Goal: Task Accomplishment & Management: Use online tool/utility

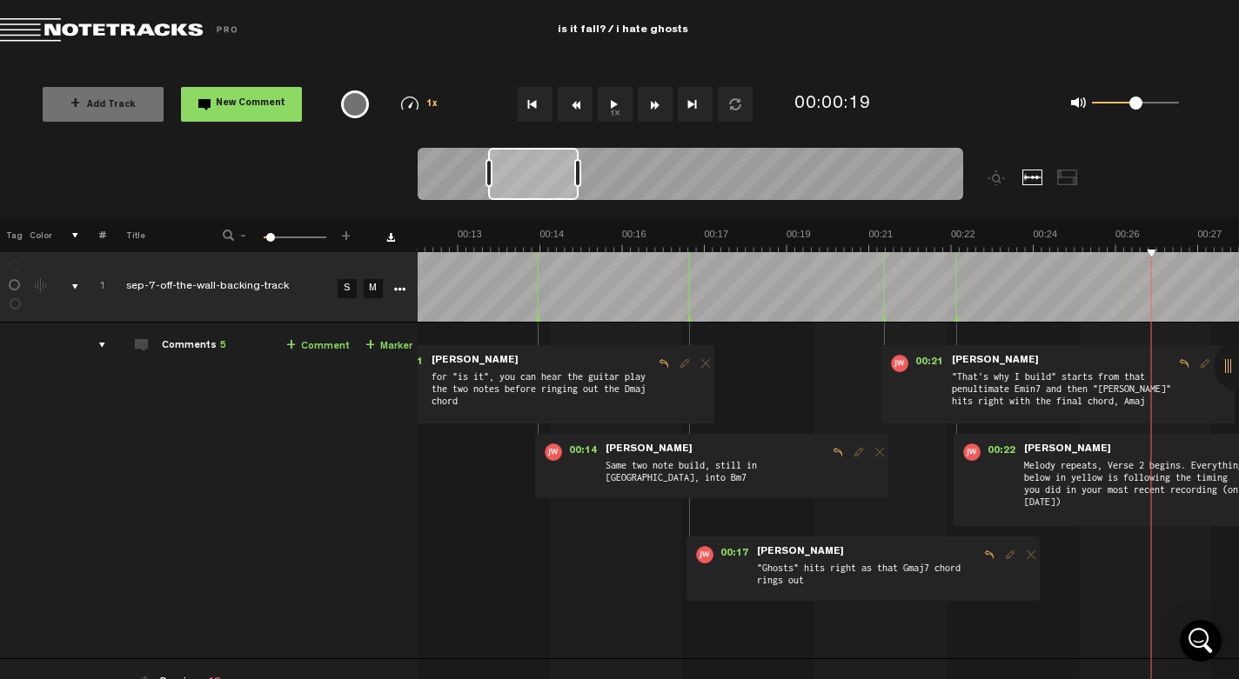
scroll to position [0, 617]
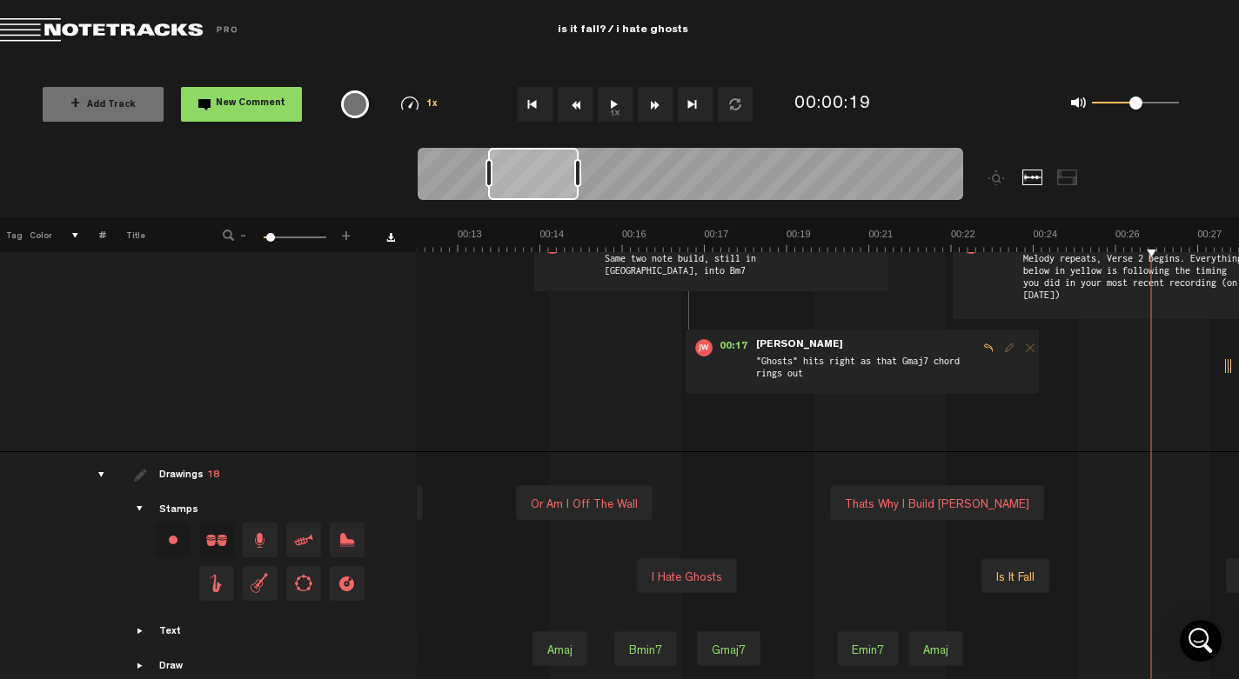
click at [534, 115] on button "Go to beginning" at bounding box center [535, 104] width 35 height 35
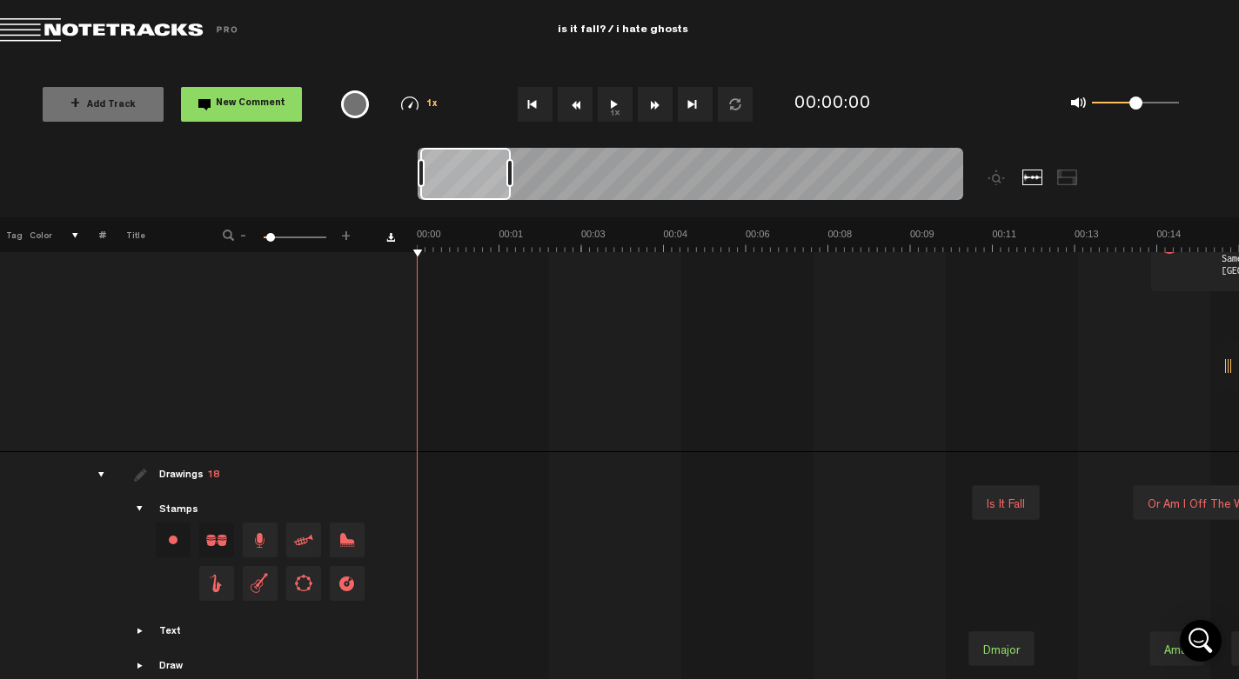
click at [611, 117] on button "1x" at bounding box center [615, 104] width 35 height 35
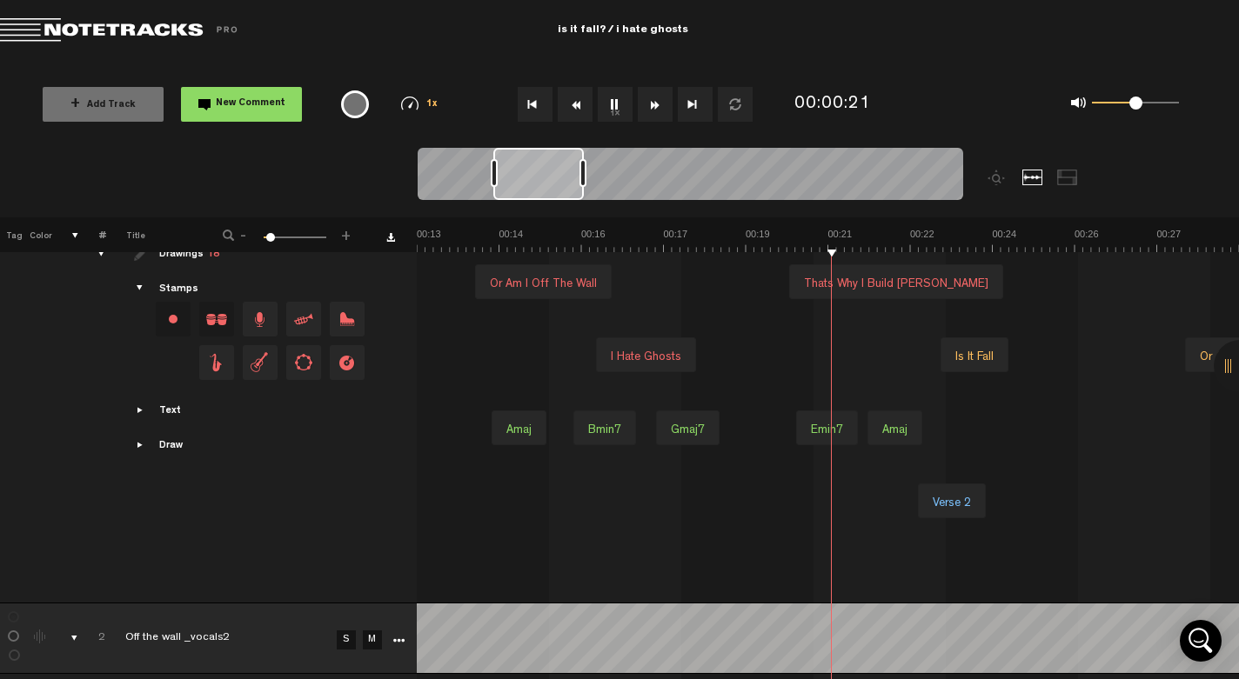
scroll to position [0, 658]
click at [611, 111] on button "1x" at bounding box center [615, 104] width 35 height 35
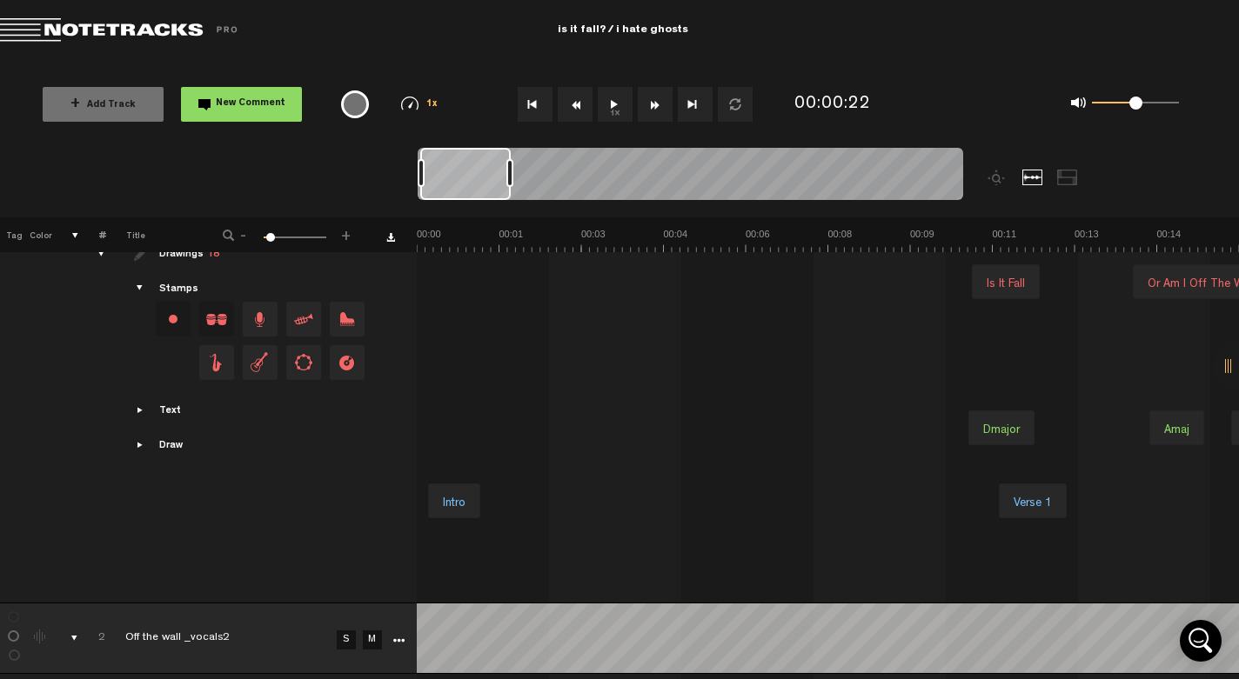
scroll to position [0, 0]
click at [538, 104] on button "Go to beginning" at bounding box center [535, 104] width 35 height 35
click at [601, 106] on button "1x" at bounding box center [615, 104] width 35 height 35
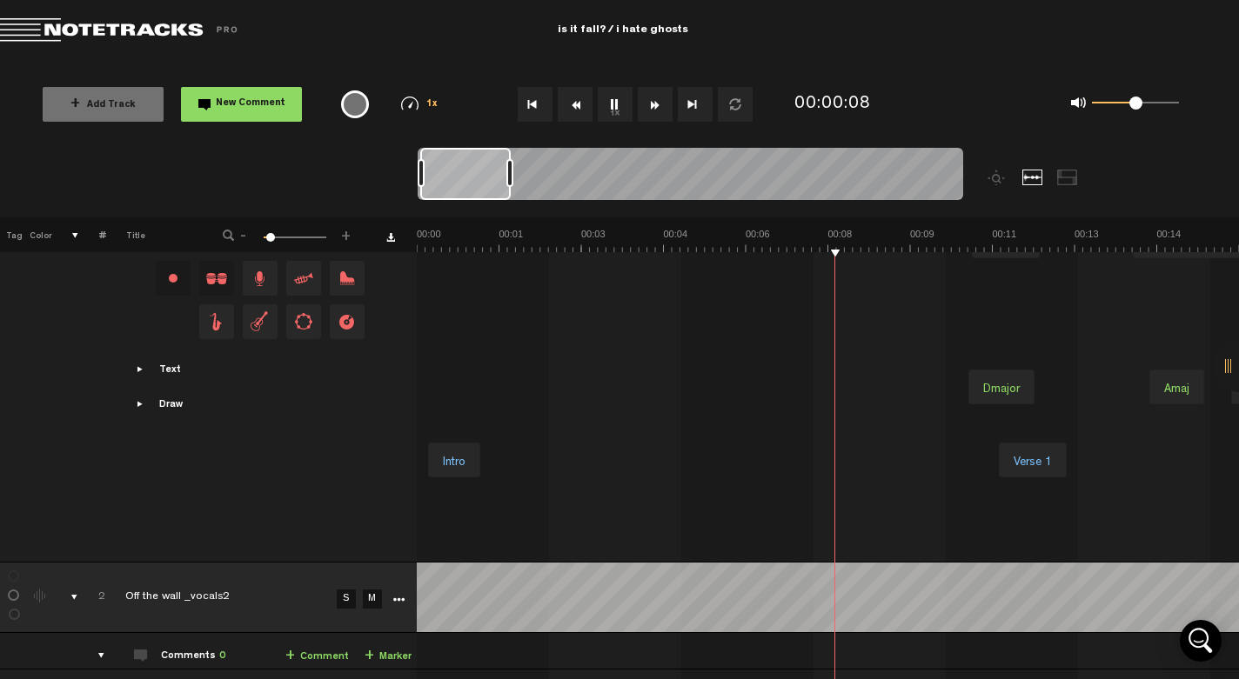
scroll to position [475, 14]
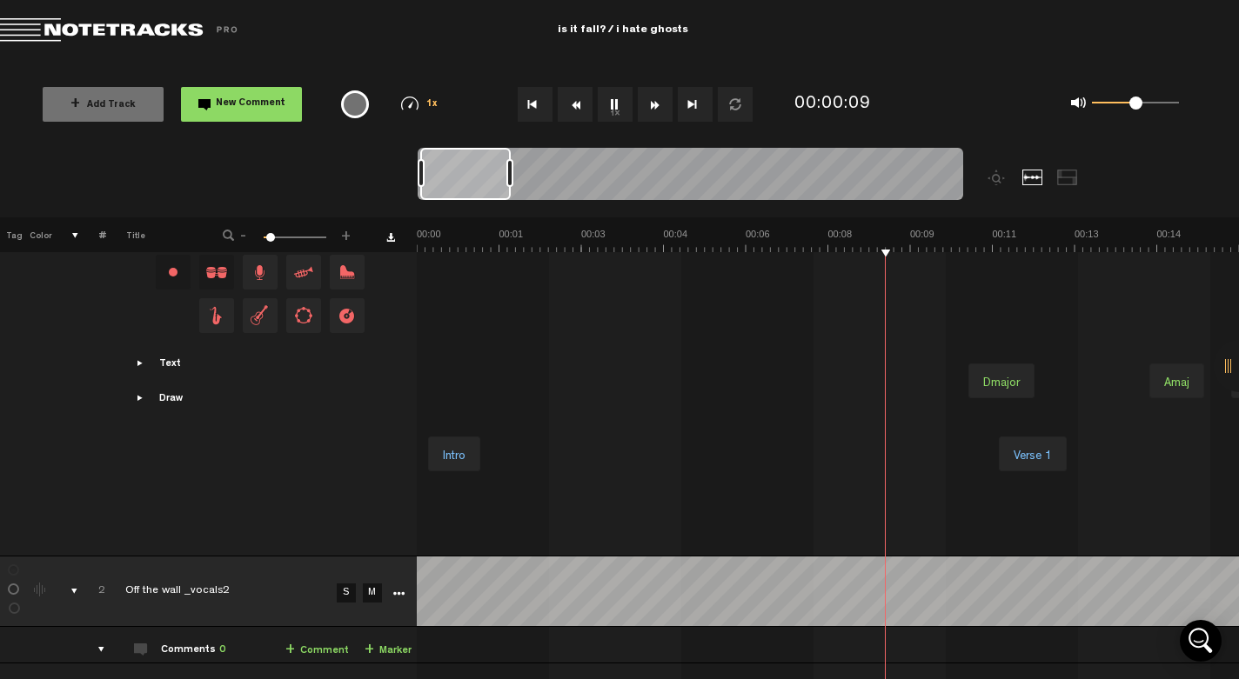
click at [363, 594] on link "M" at bounding box center [372, 593] width 19 height 19
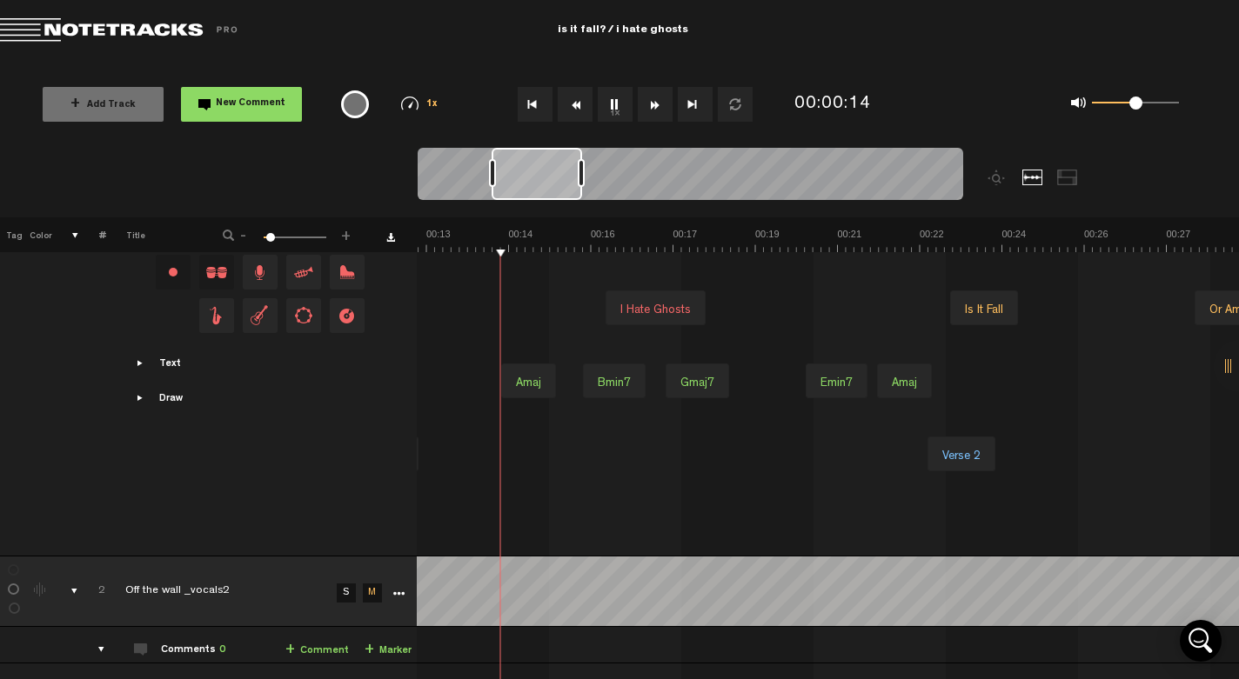
scroll to position [0, 648]
click at [621, 104] on button "1x" at bounding box center [615, 104] width 35 height 35
click at [540, 112] on button "Go to beginning" at bounding box center [535, 104] width 35 height 35
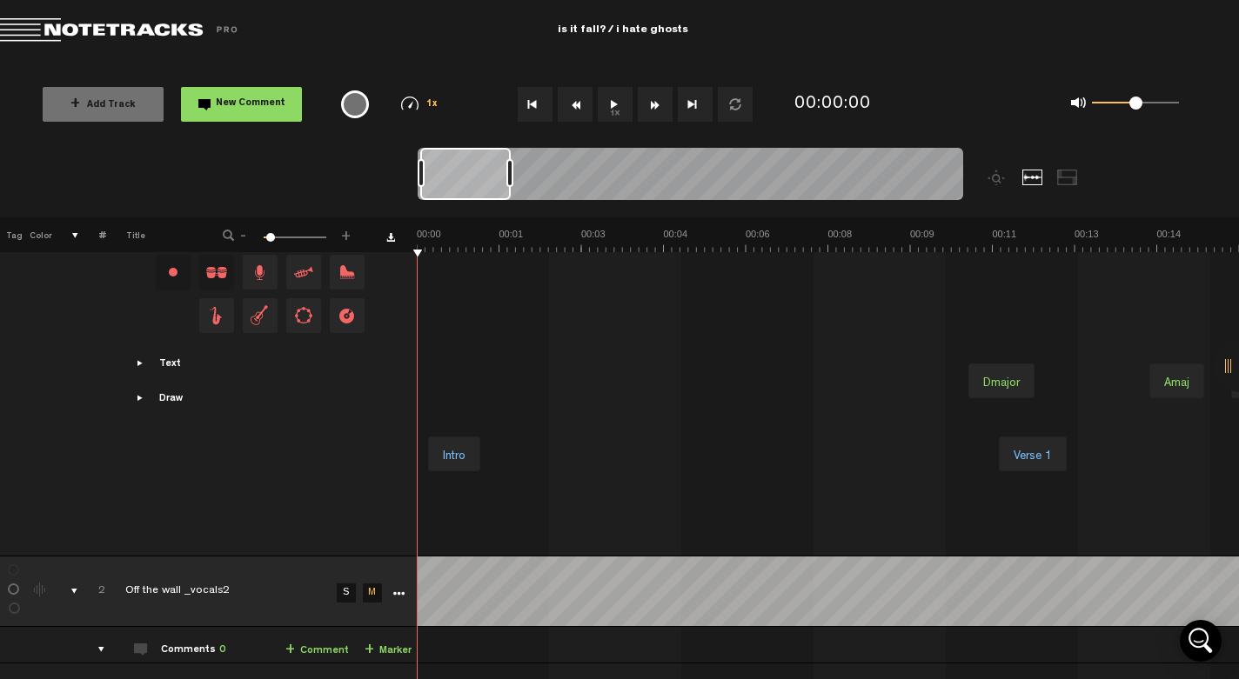
scroll to position [0, 0]
click at [621, 107] on button "1x" at bounding box center [615, 104] width 35 height 35
click at [539, 103] on button "Go to beginning" at bounding box center [535, 104] width 35 height 35
click at [627, 111] on button "1x" at bounding box center [615, 104] width 35 height 35
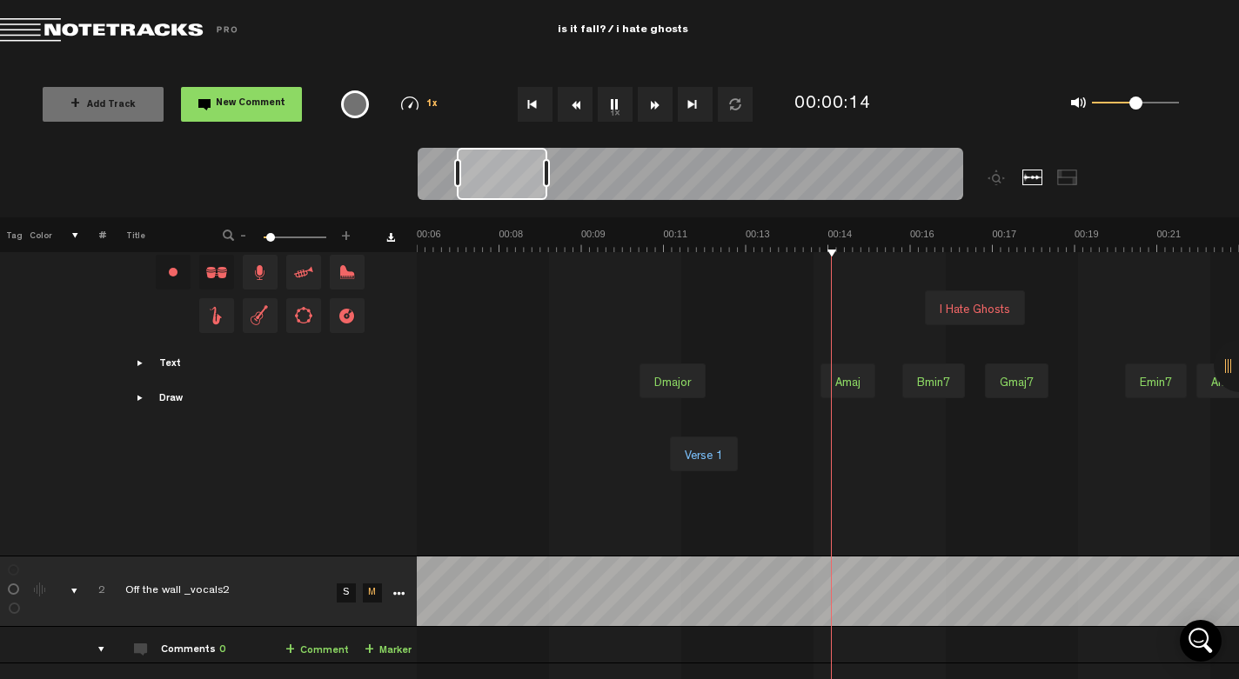
scroll to position [0, 329]
click at [612, 110] on button "1x" at bounding box center [615, 104] width 35 height 35
click at [525, 102] on button "Go to beginning" at bounding box center [535, 104] width 35 height 35
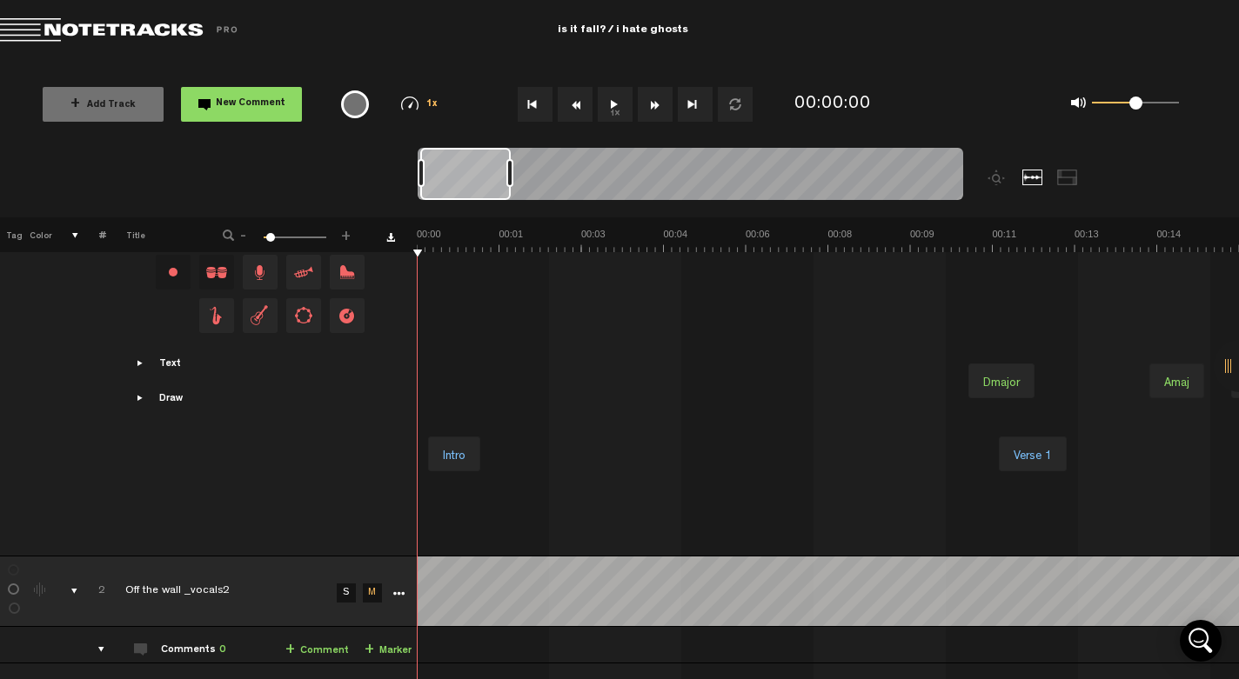
click at [616, 104] on button "1x" at bounding box center [615, 104] width 35 height 35
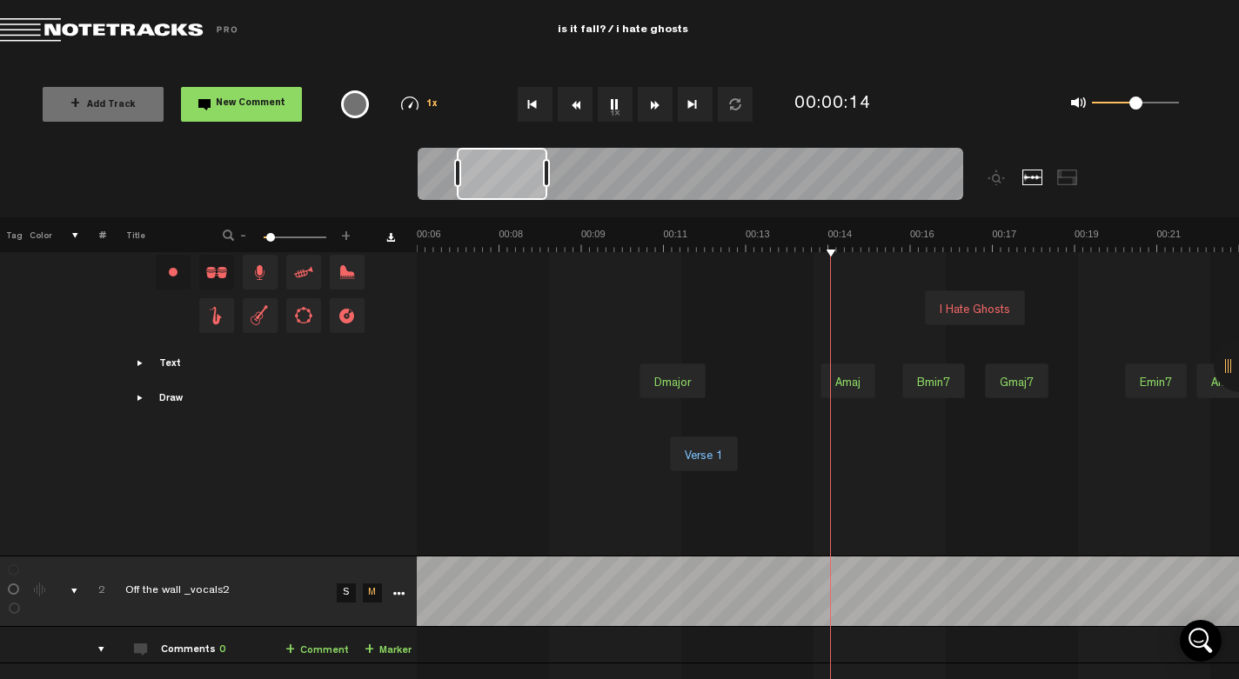
scroll to position [0, 329]
click at [610, 110] on button "1x" at bounding box center [615, 104] width 35 height 35
click at [533, 107] on button "Go to beginning" at bounding box center [535, 104] width 35 height 35
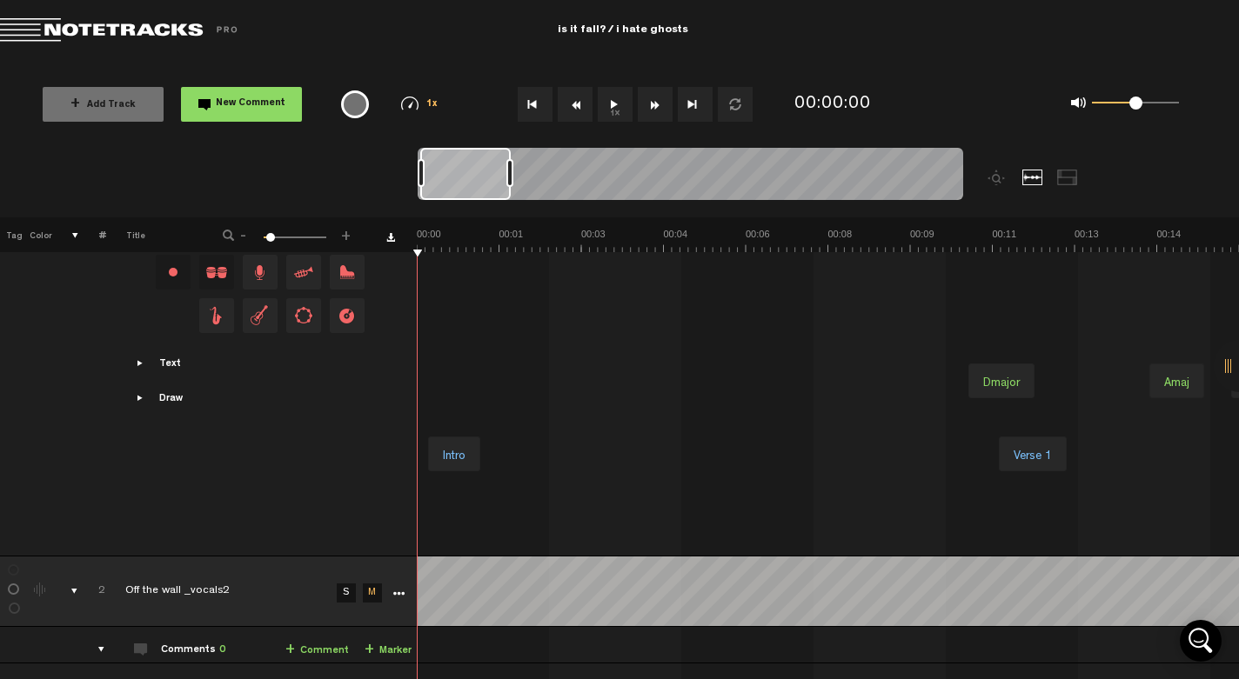
click at [610, 112] on button "1x" at bounding box center [615, 104] width 35 height 35
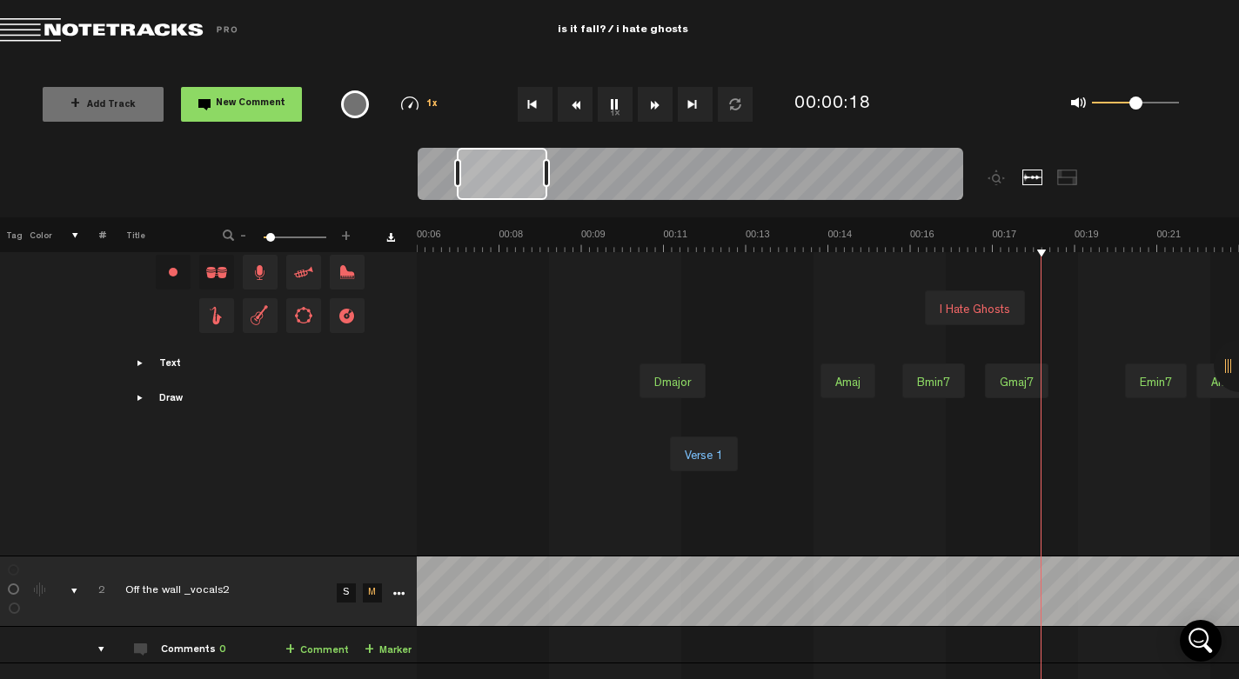
click at [610, 112] on button "1x" at bounding box center [615, 104] width 35 height 35
click at [544, 104] on button "Go to beginning" at bounding box center [535, 104] width 35 height 35
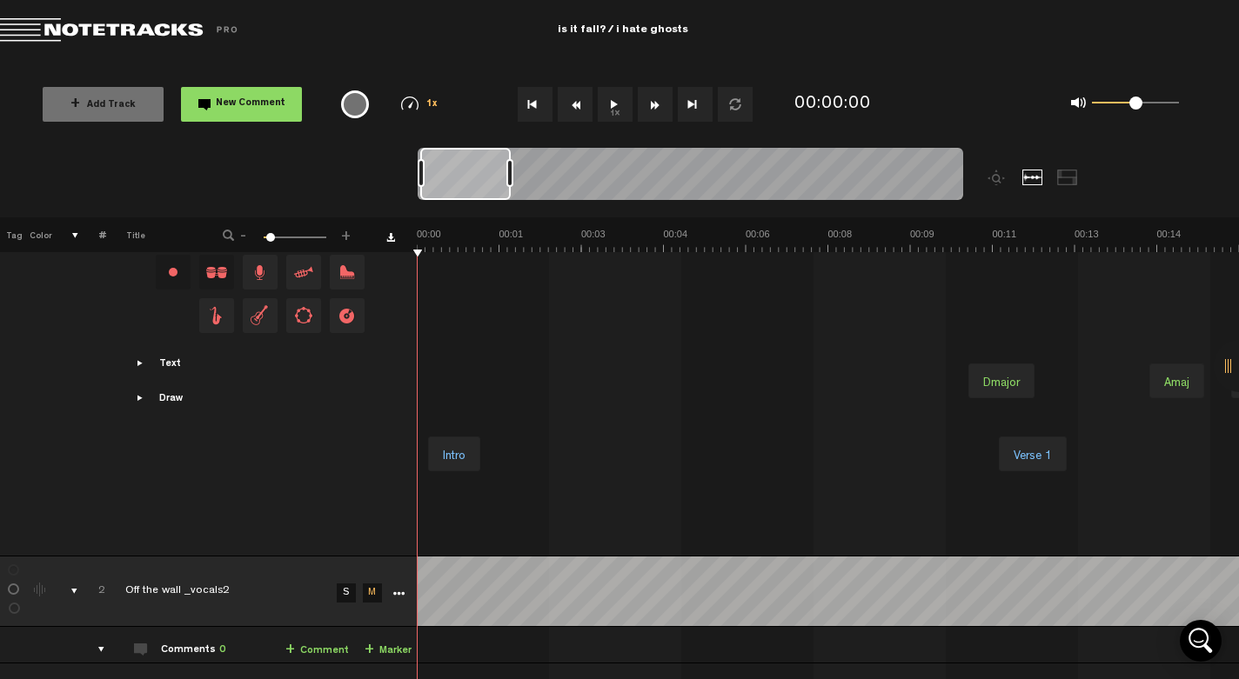
click at [543, 106] on button "Go to beginning" at bounding box center [535, 104] width 35 height 35
click at [618, 103] on button "1x" at bounding box center [615, 104] width 35 height 35
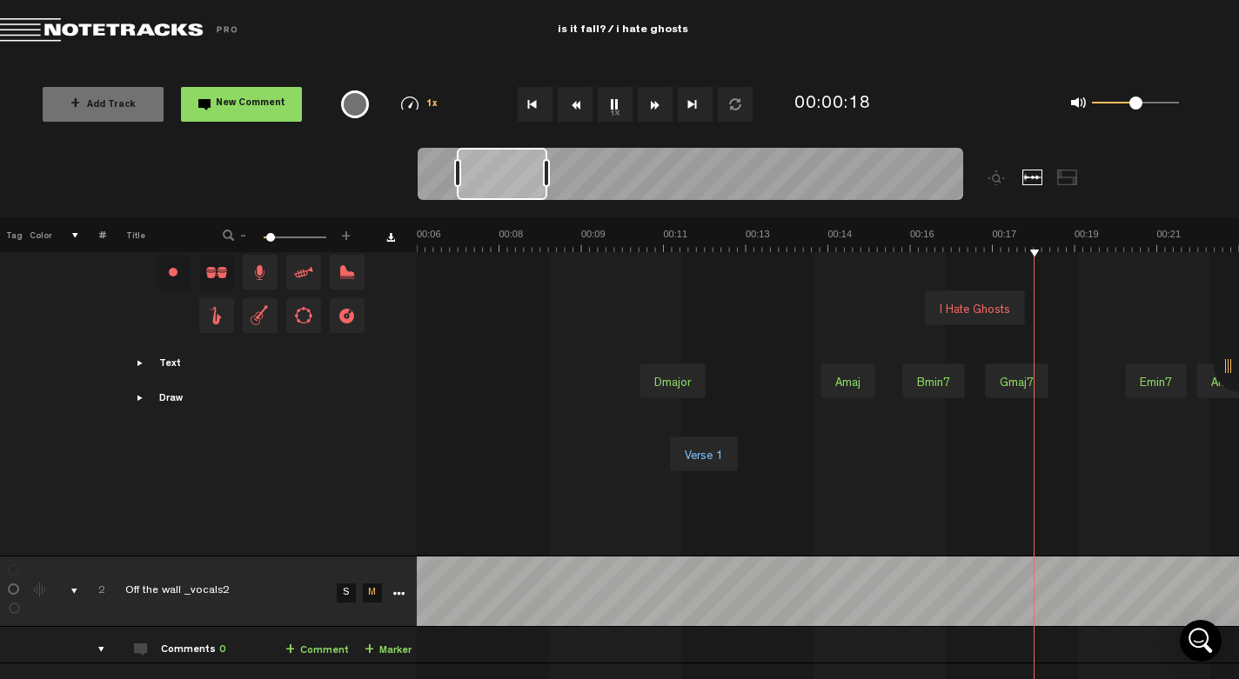
click at [604, 113] on button "1x" at bounding box center [615, 104] width 35 height 35
click at [551, 113] on button "Go to beginning" at bounding box center [535, 104] width 35 height 35
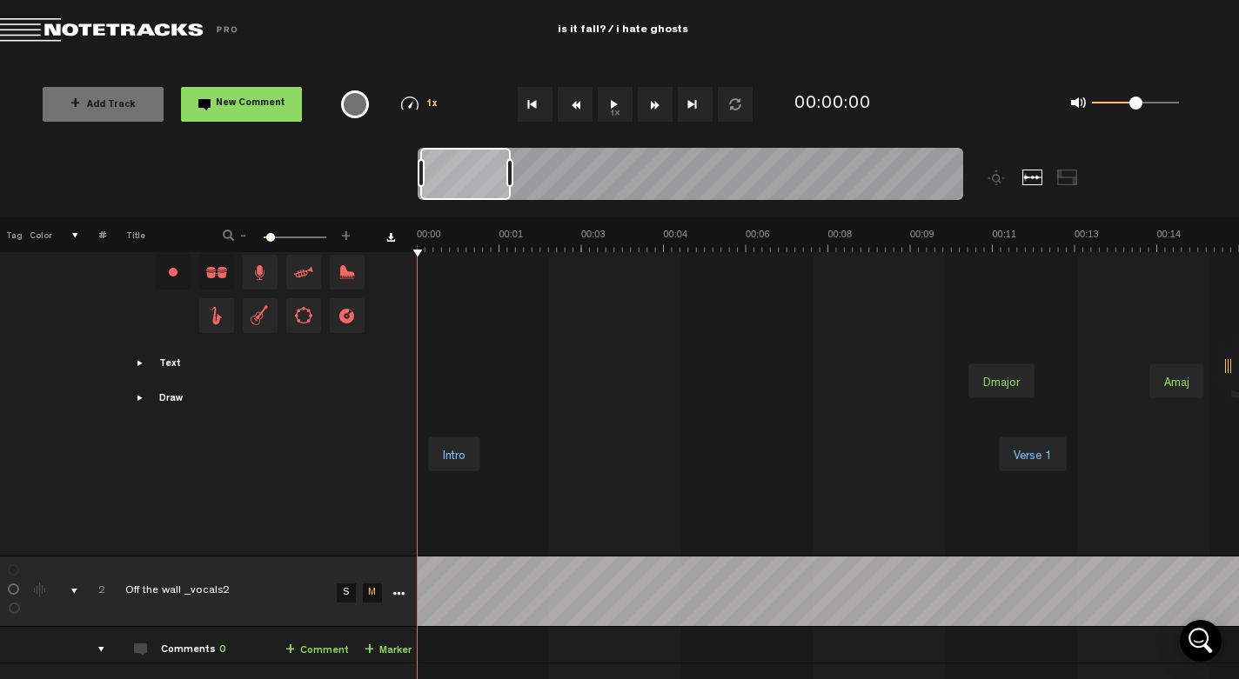
scroll to position [0, 0]
click at [551, 113] on button "Go to beginning" at bounding box center [535, 104] width 35 height 35
click at [610, 98] on button "1x" at bounding box center [615, 104] width 35 height 35
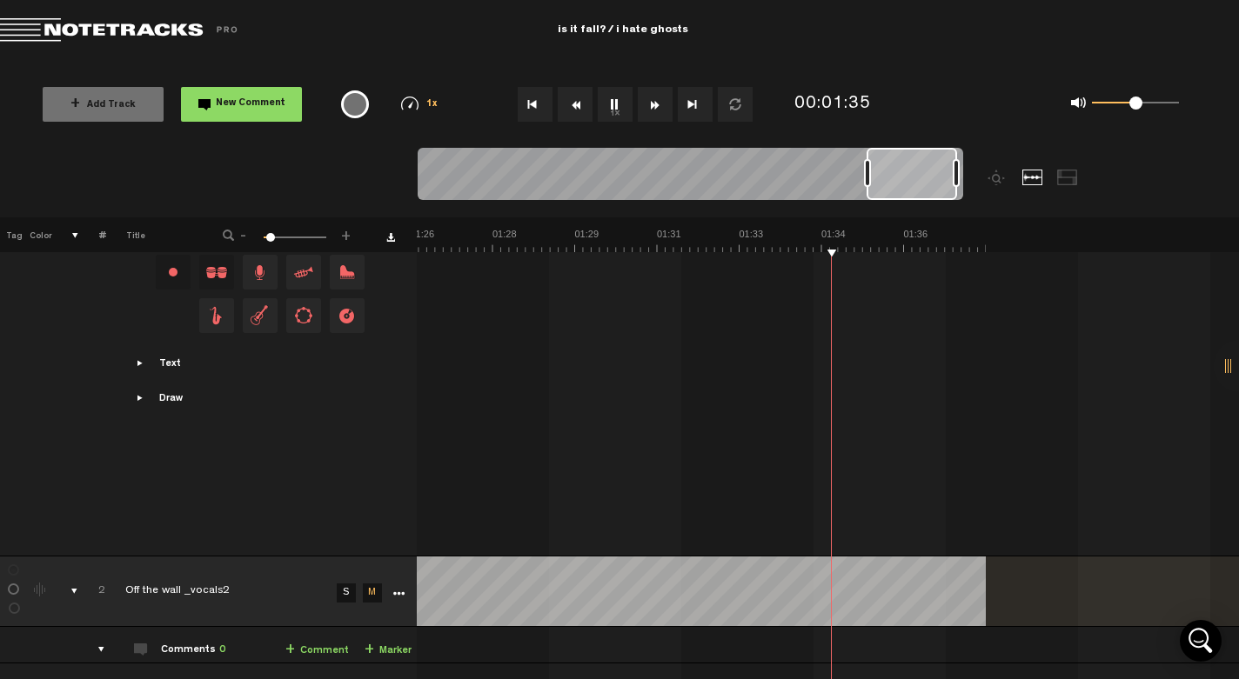
scroll to position [0, 4363]
click at [536, 106] on button "Go to beginning" at bounding box center [535, 104] width 35 height 35
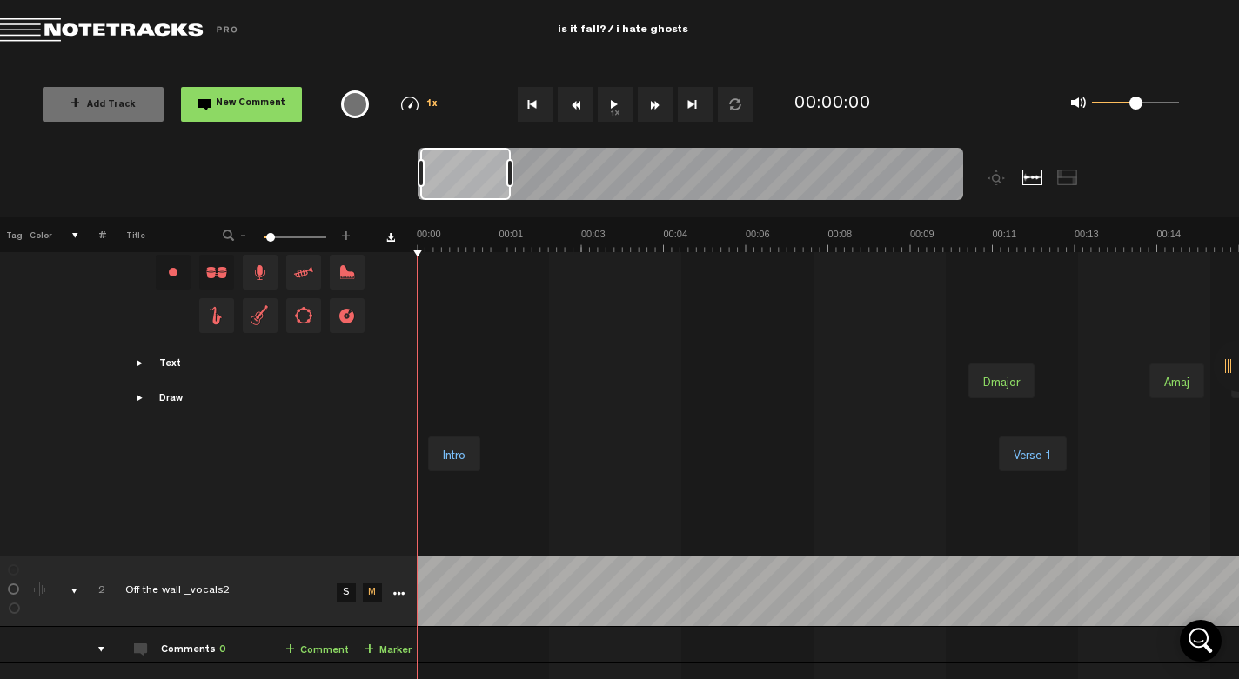
scroll to position [0, 0]
click at [623, 105] on button "1x" at bounding box center [615, 104] width 35 height 35
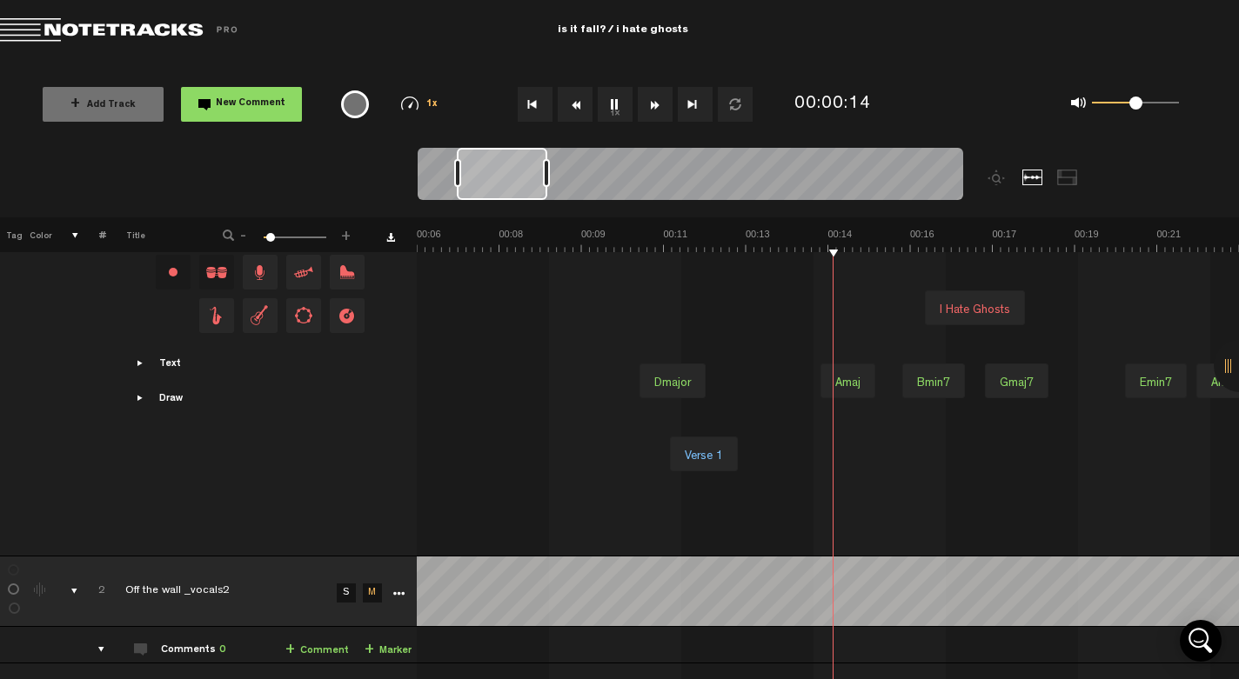
scroll to position [0, 329]
click at [627, 104] on button "1x" at bounding box center [615, 104] width 35 height 35
click at [539, 108] on button "Go to beginning" at bounding box center [535, 104] width 35 height 35
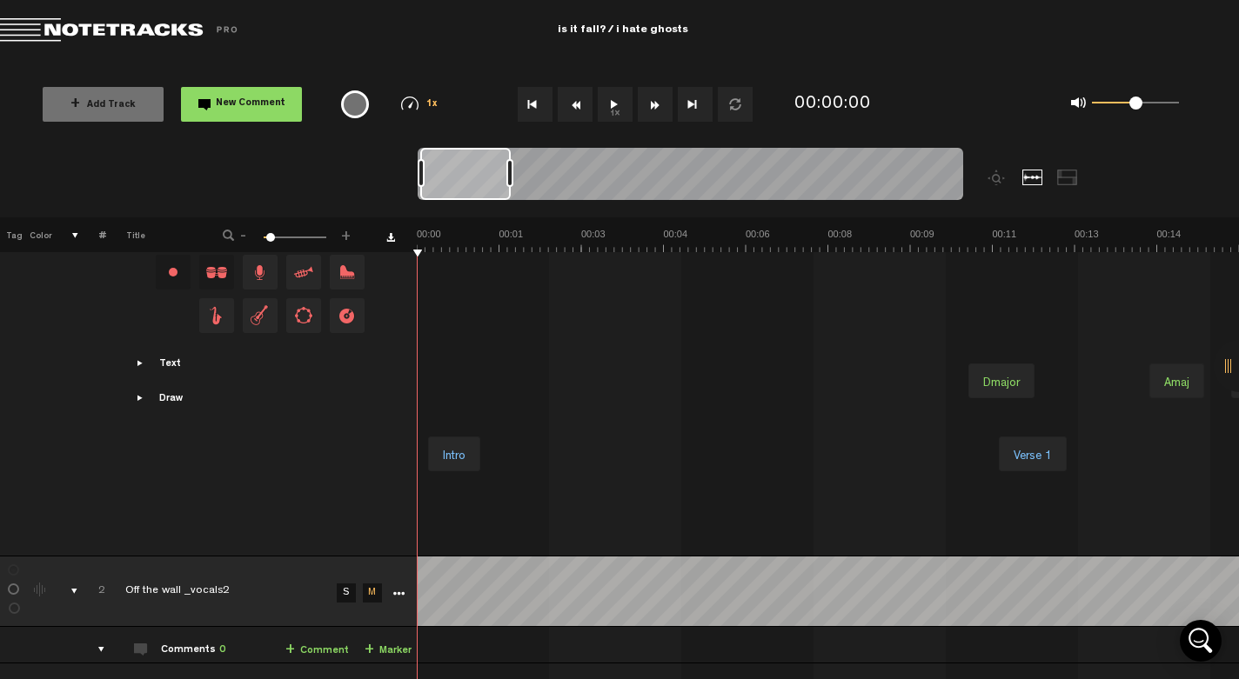
scroll to position [0, 0]
click at [624, 104] on button "1x" at bounding box center [615, 104] width 35 height 35
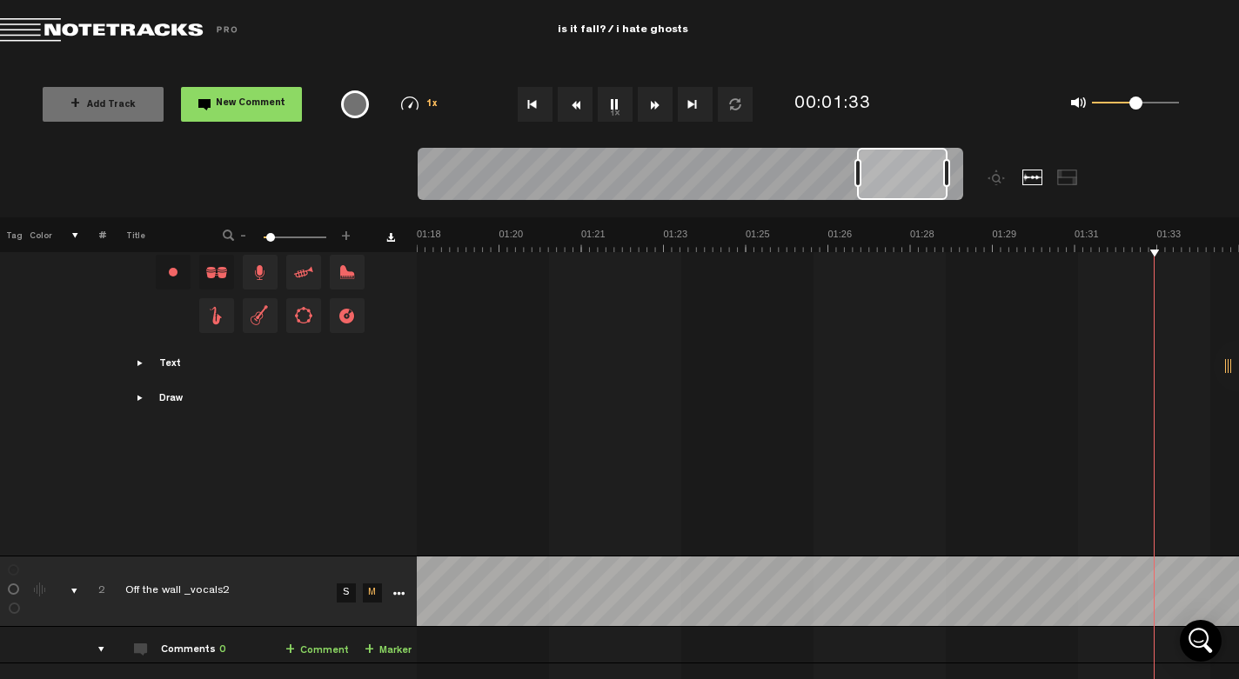
scroll to position [0, 4274]
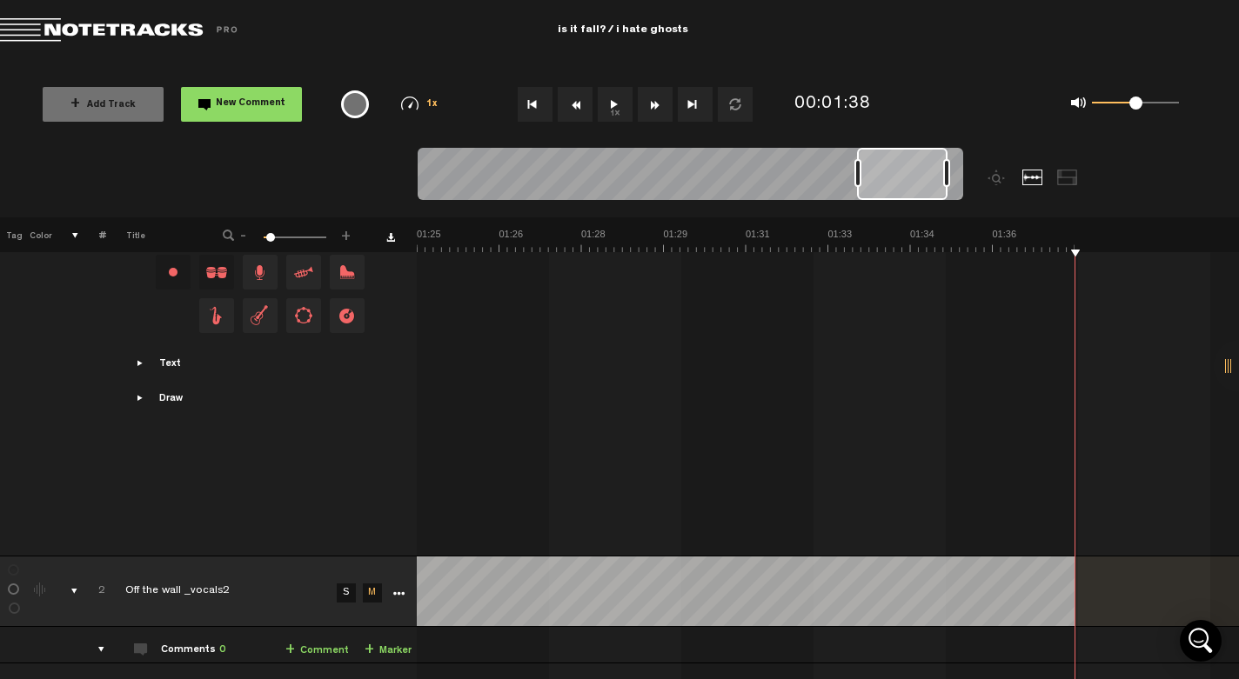
click at [537, 100] on button "Go to beginning" at bounding box center [535, 104] width 35 height 35
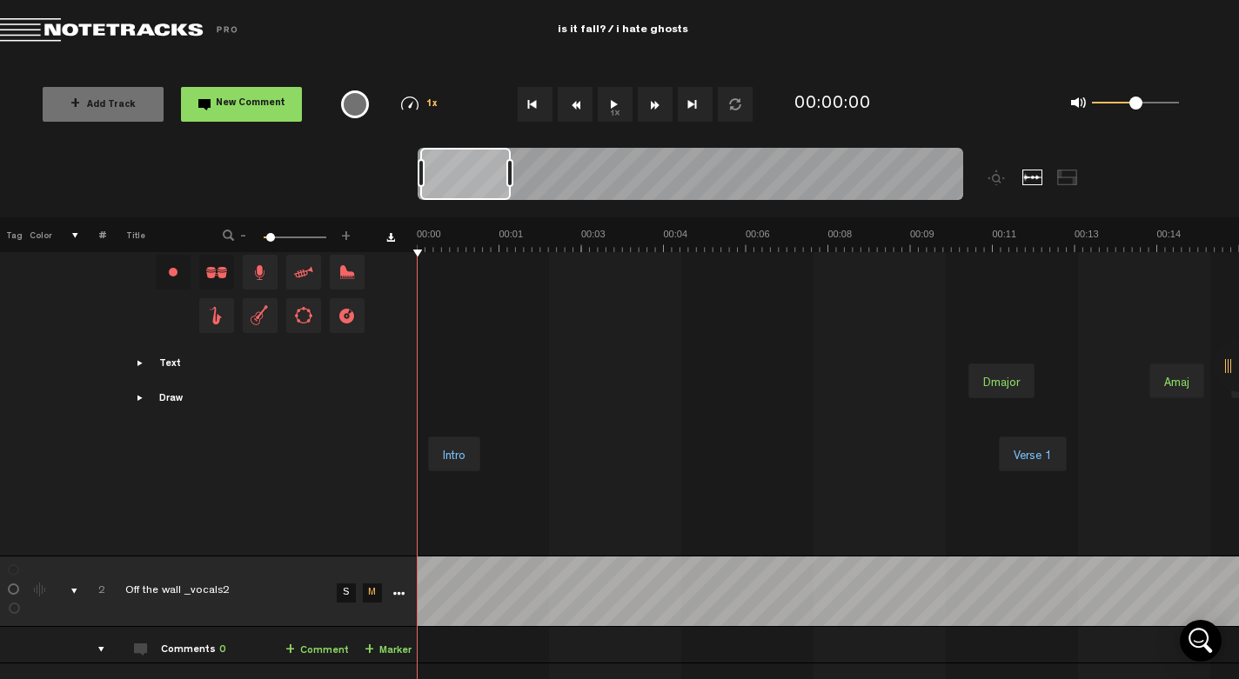
scroll to position [0, 0]
click at [619, 106] on button "1x" at bounding box center [615, 104] width 35 height 35
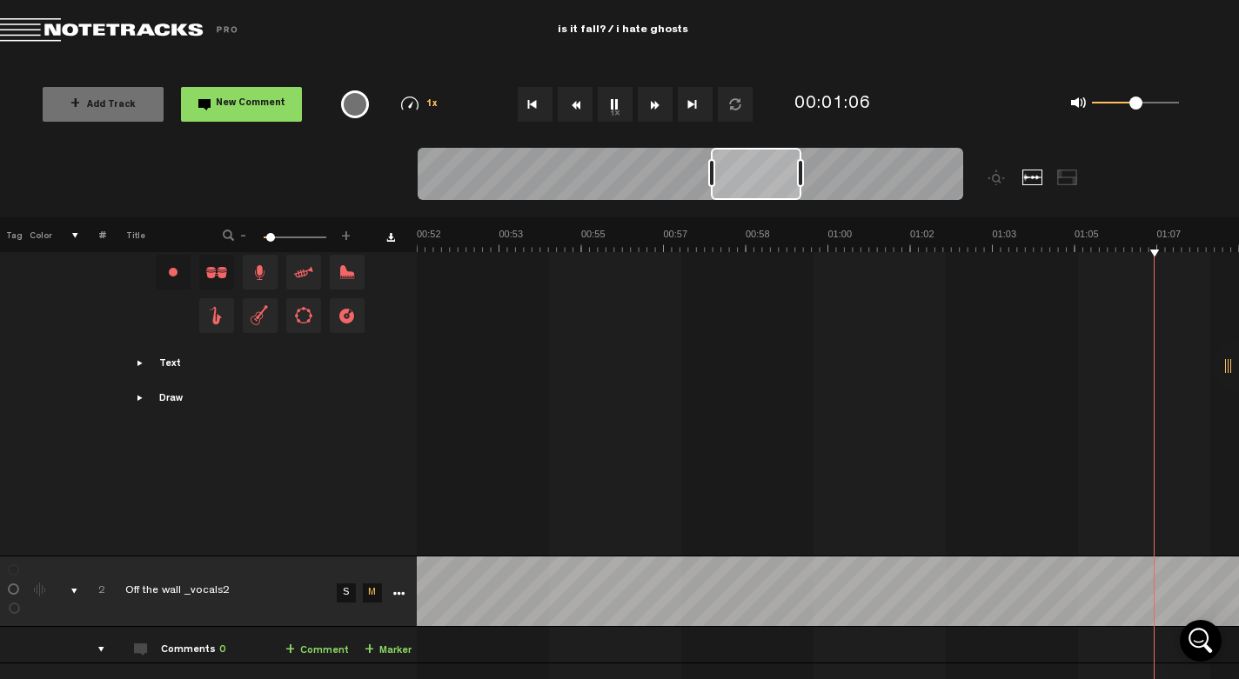
scroll to position [0, 2959]
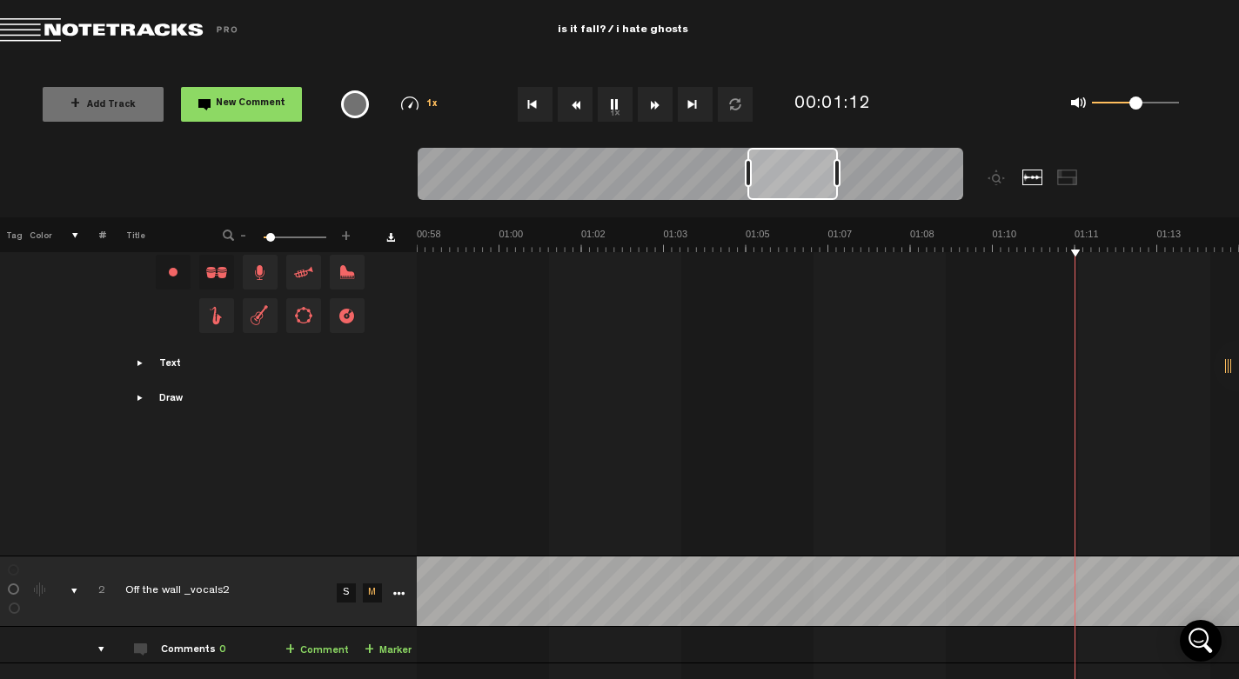
click at [619, 106] on button "1x" at bounding box center [615, 104] width 35 height 35
click at [531, 102] on button "Go to beginning" at bounding box center [535, 104] width 35 height 35
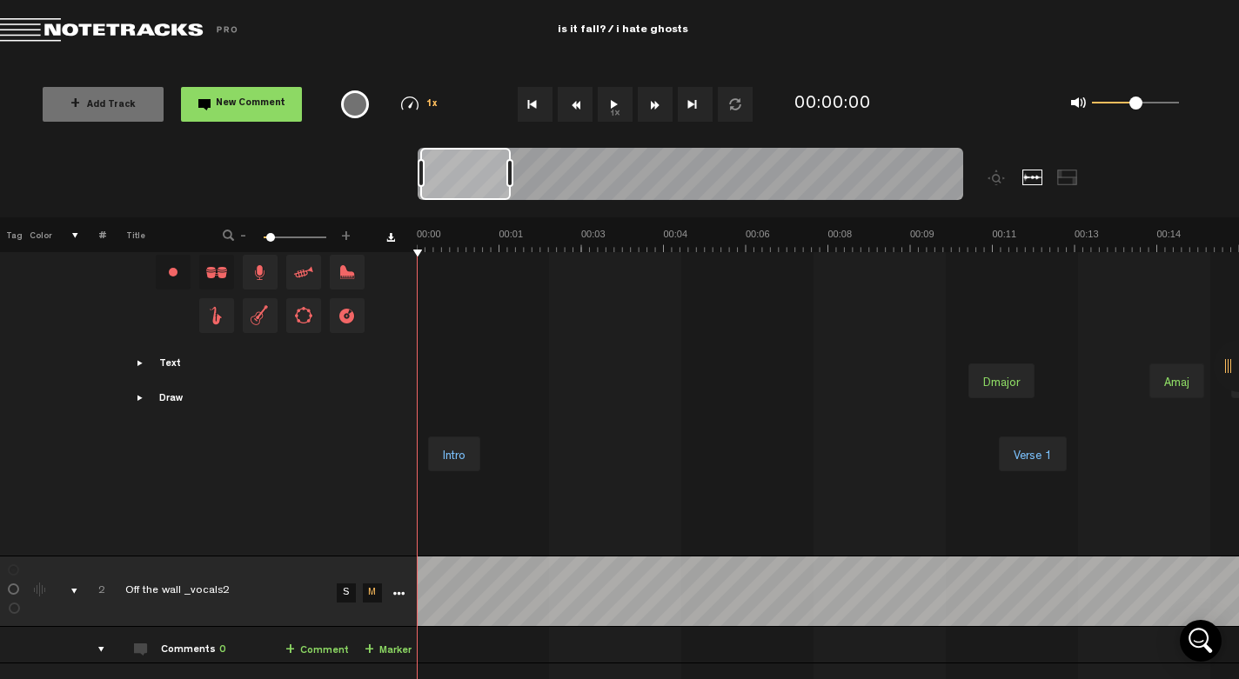
click at [605, 110] on button "1x" at bounding box center [615, 104] width 35 height 35
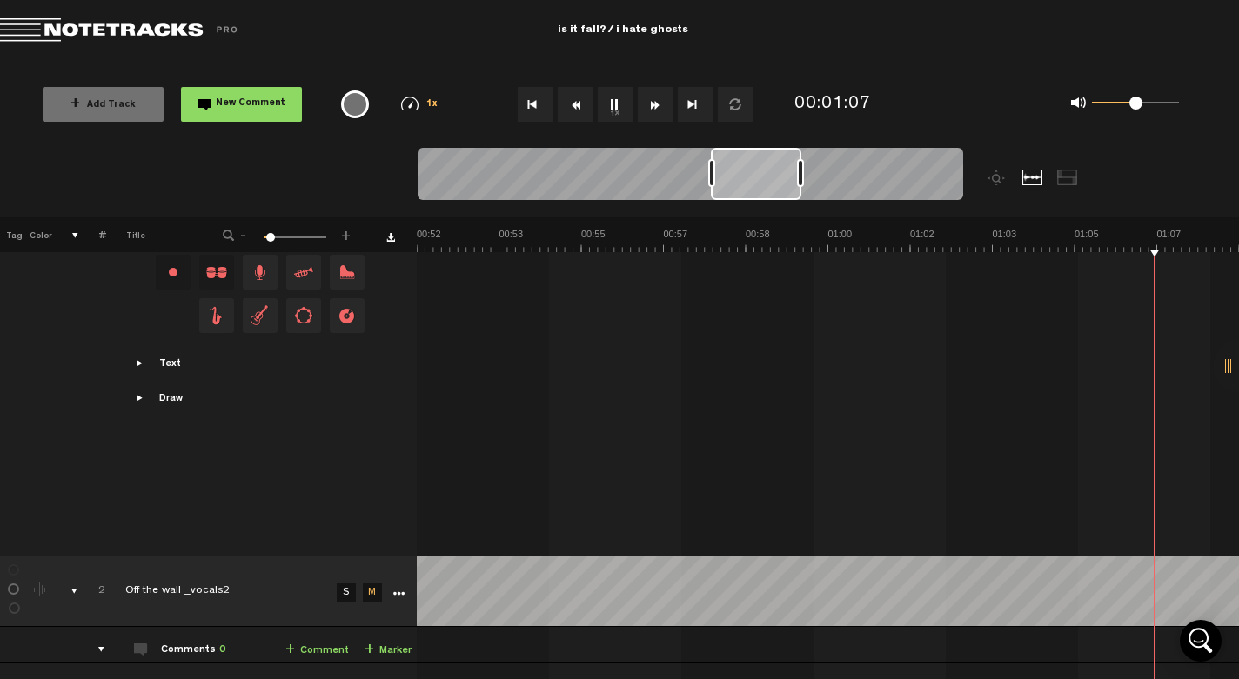
scroll to position [0, 2959]
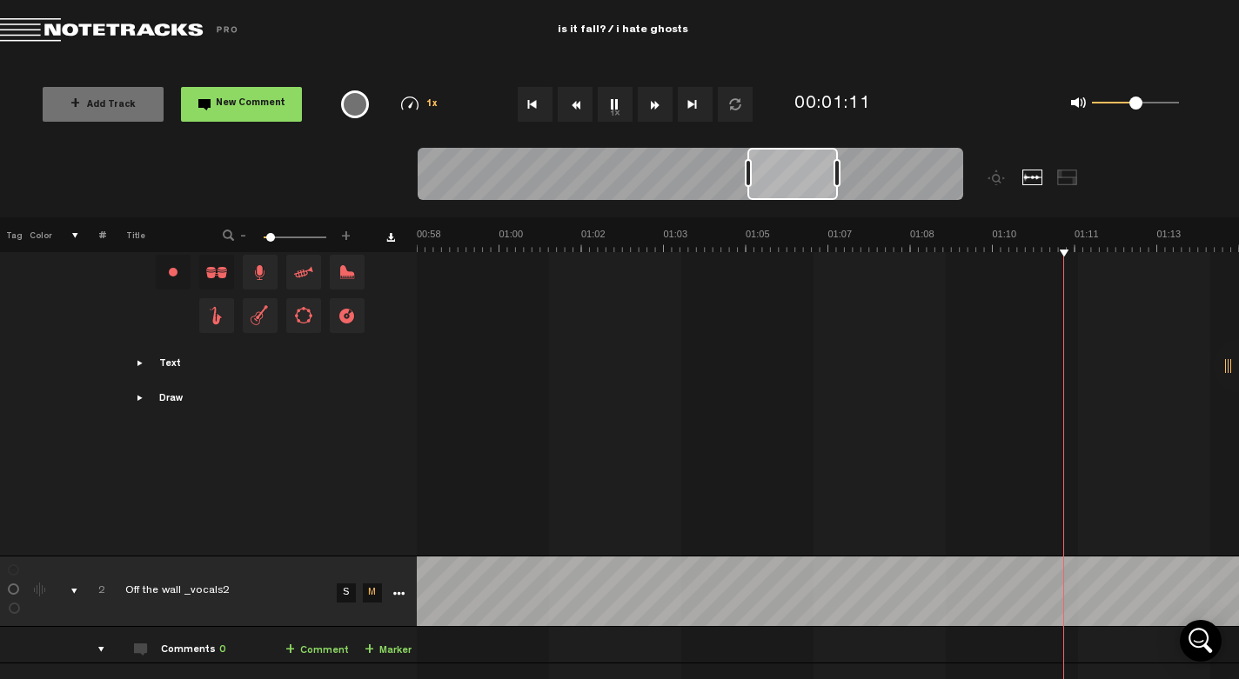
click at [605, 110] on button "1x" at bounding box center [615, 104] width 35 height 35
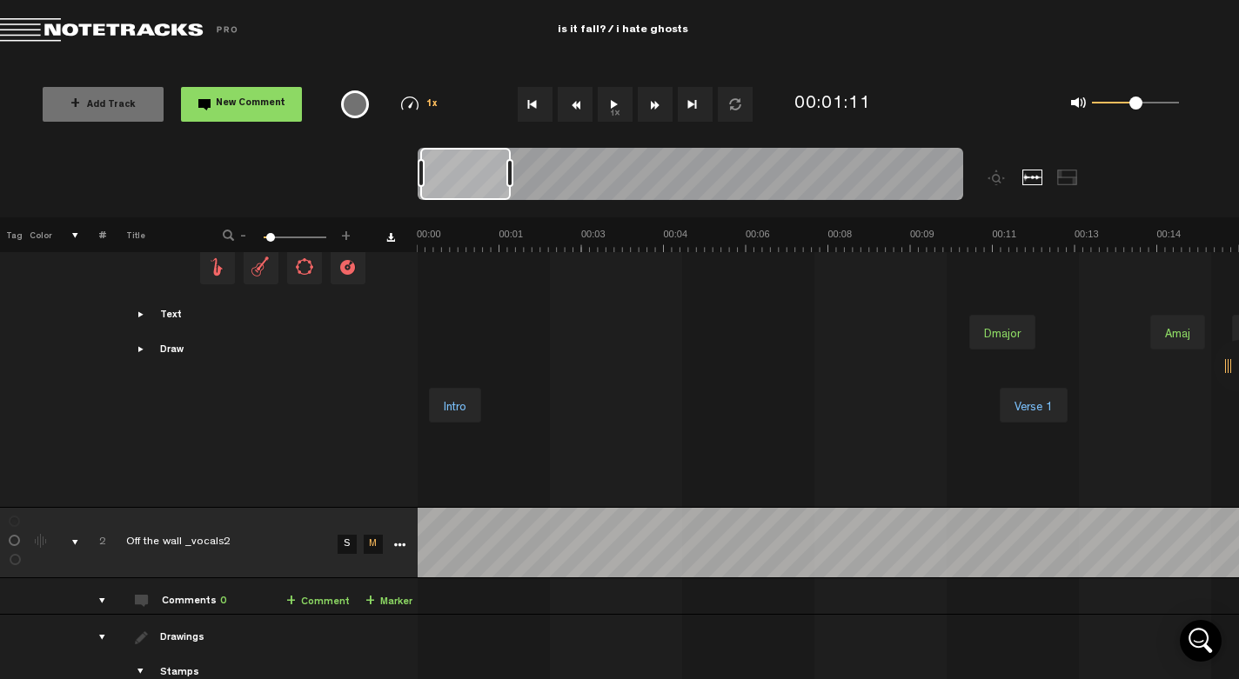
scroll to position [537, 0]
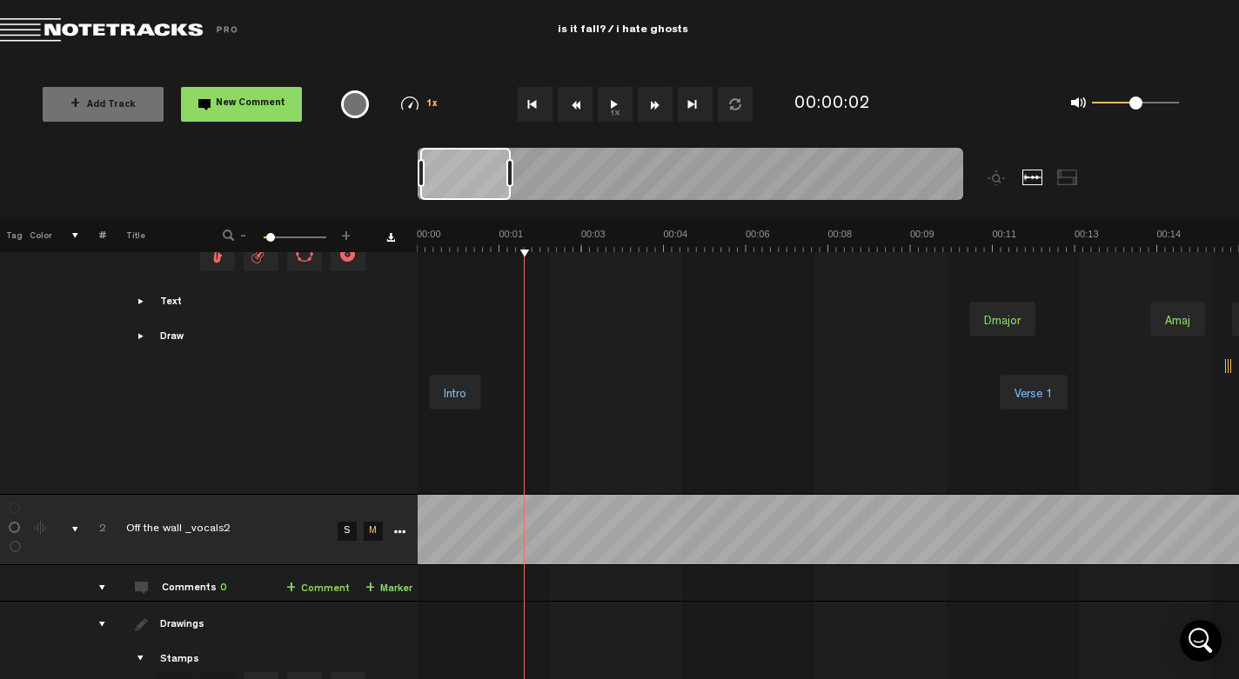
click at [77, 528] on div "comments, stamps & drawings" at bounding box center [68, 529] width 27 height 17
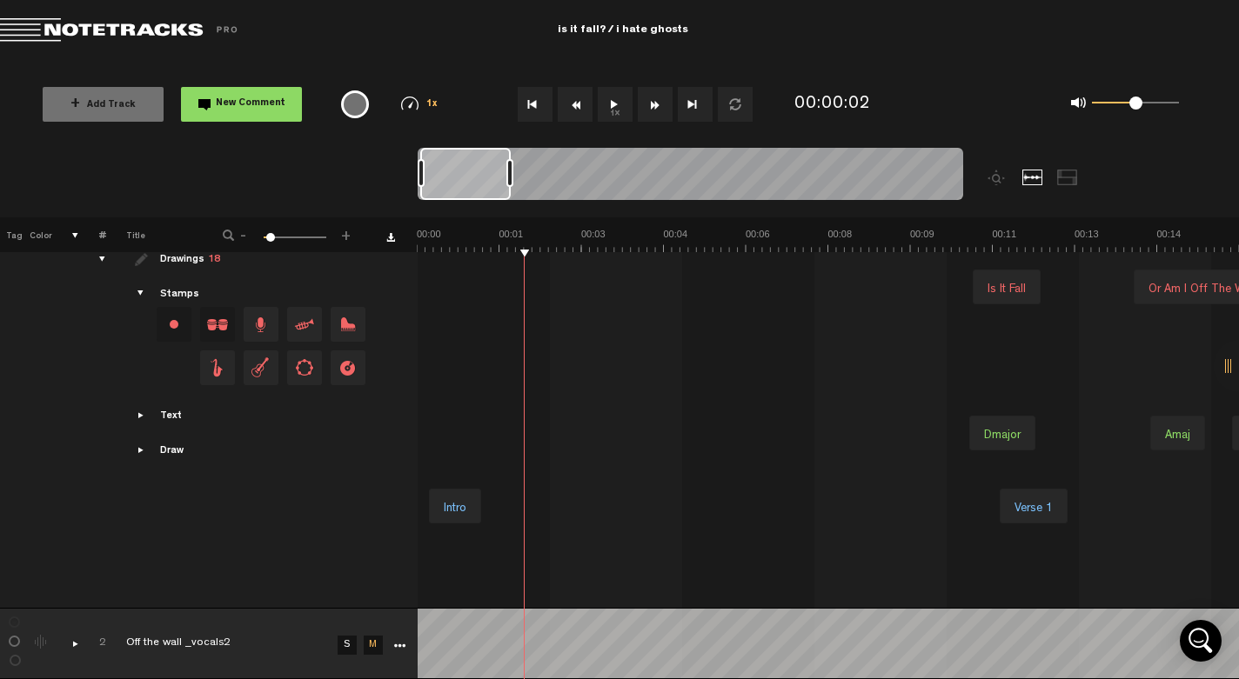
click at [404, 640] on icon "More" at bounding box center [399, 646] width 12 height 12
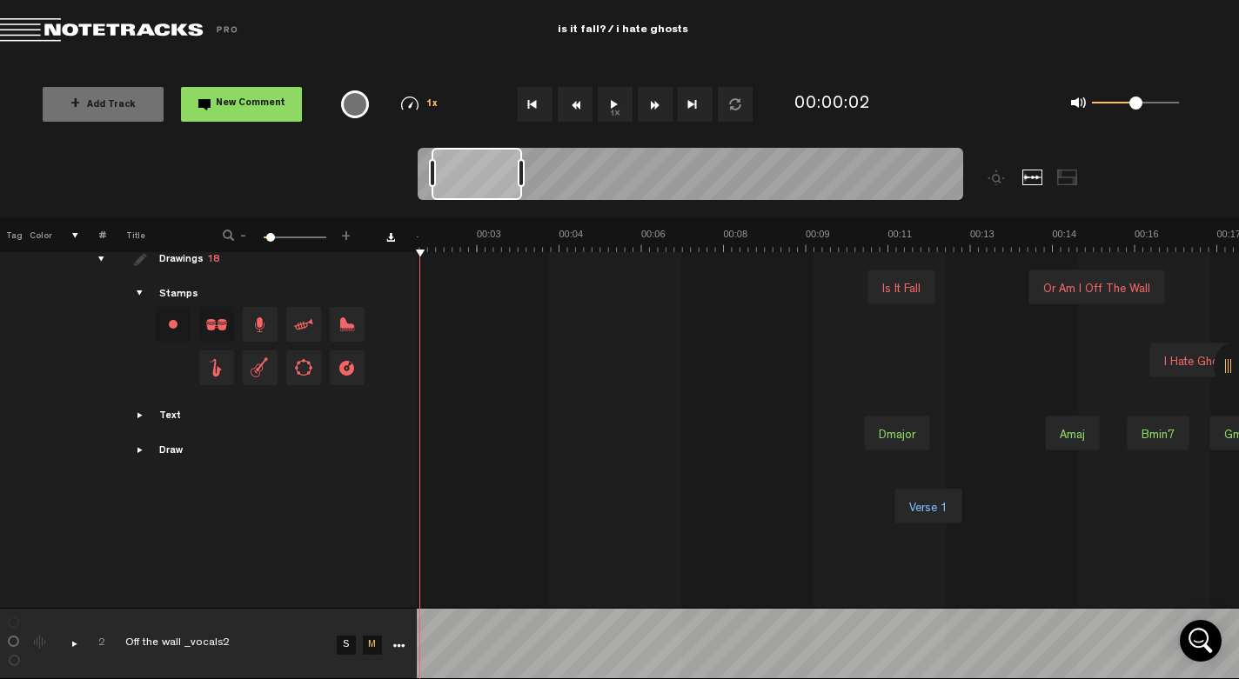
click at [398, 640] on icon "More" at bounding box center [398, 646] width 12 height 12
click at [397, 640] on icon "More" at bounding box center [398, 646] width 12 height 12
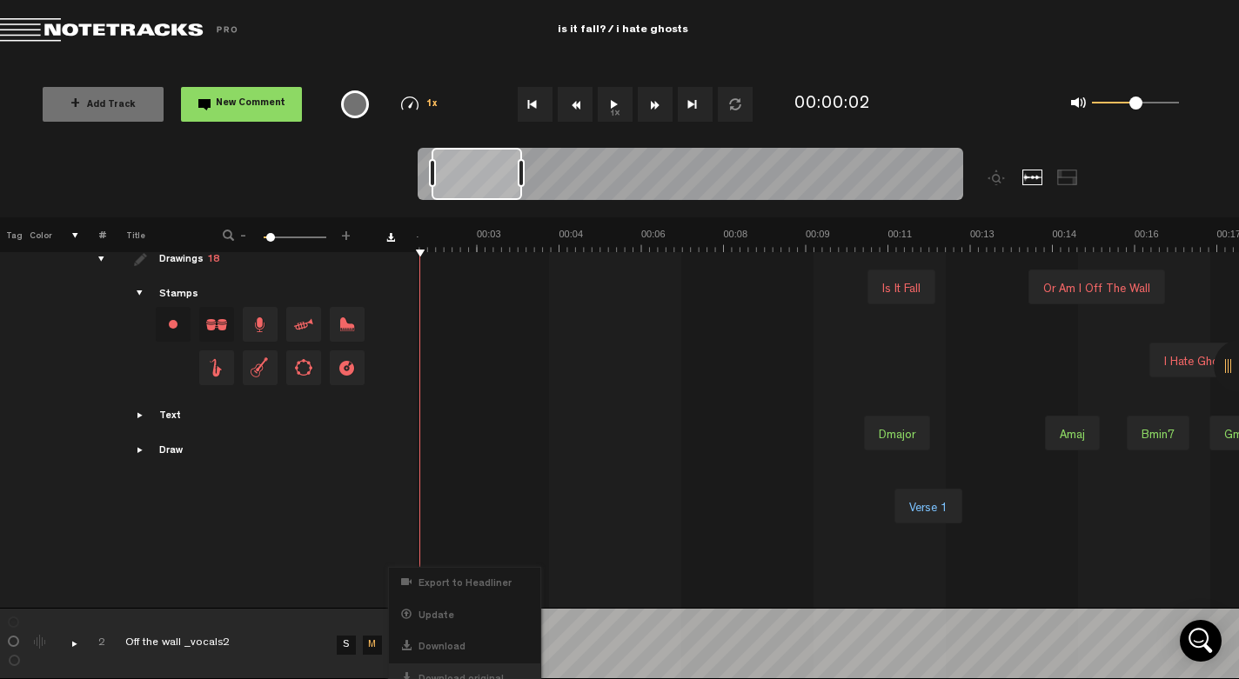
click at [431, 664] on div "Download original" at bounding box center [464, 680] width 151 height 32
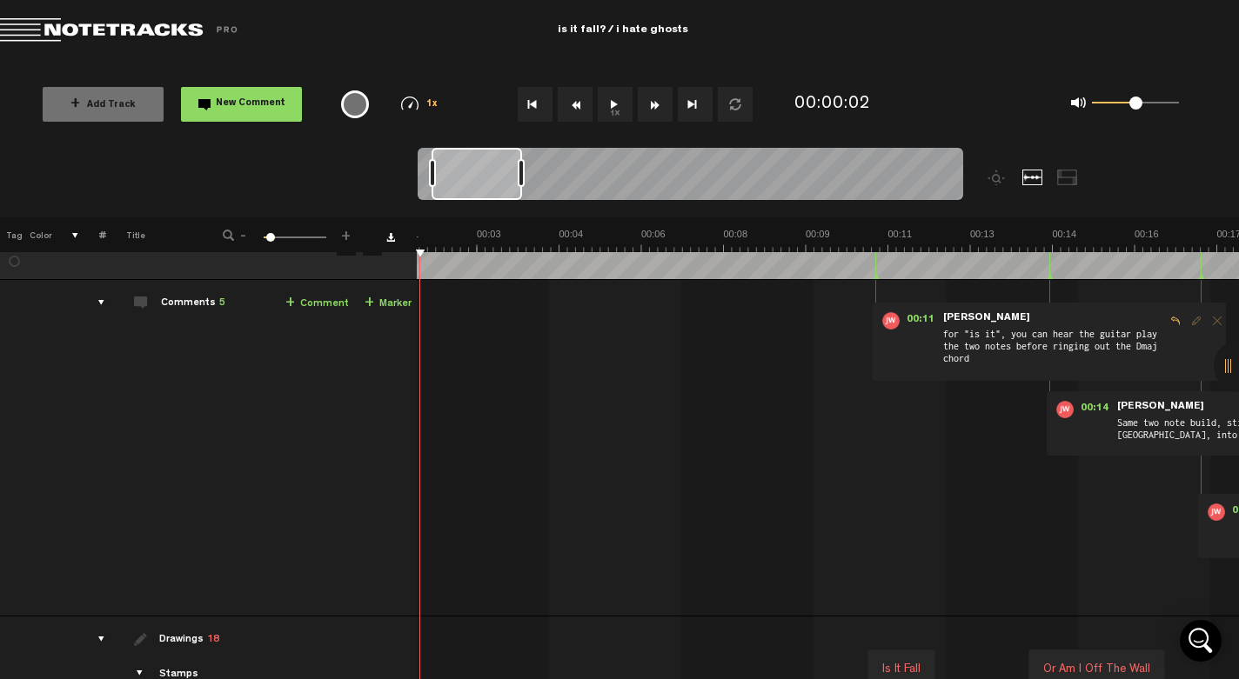
scroll to position [436, 1]
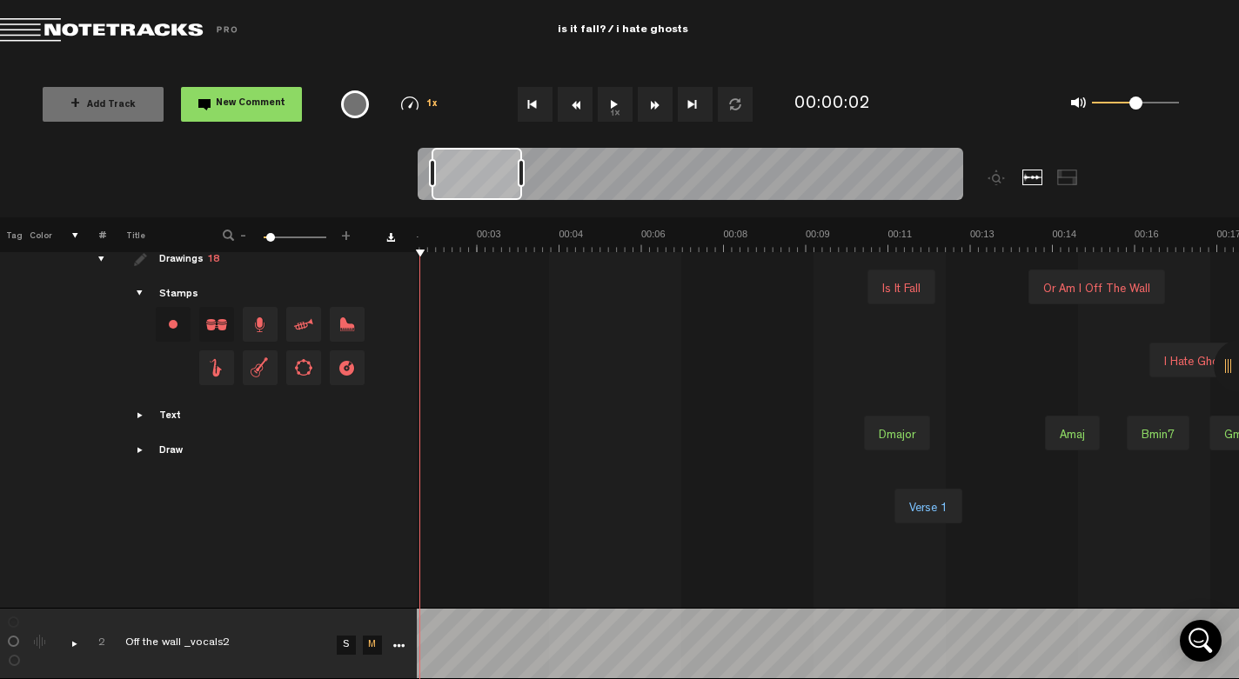
click at [399, 640] on icon "More" at bounding box center [398, 646] width 12 height 12
click at [395, 640] on icon "More" at bounding box center [398, 646] width 12 height 12
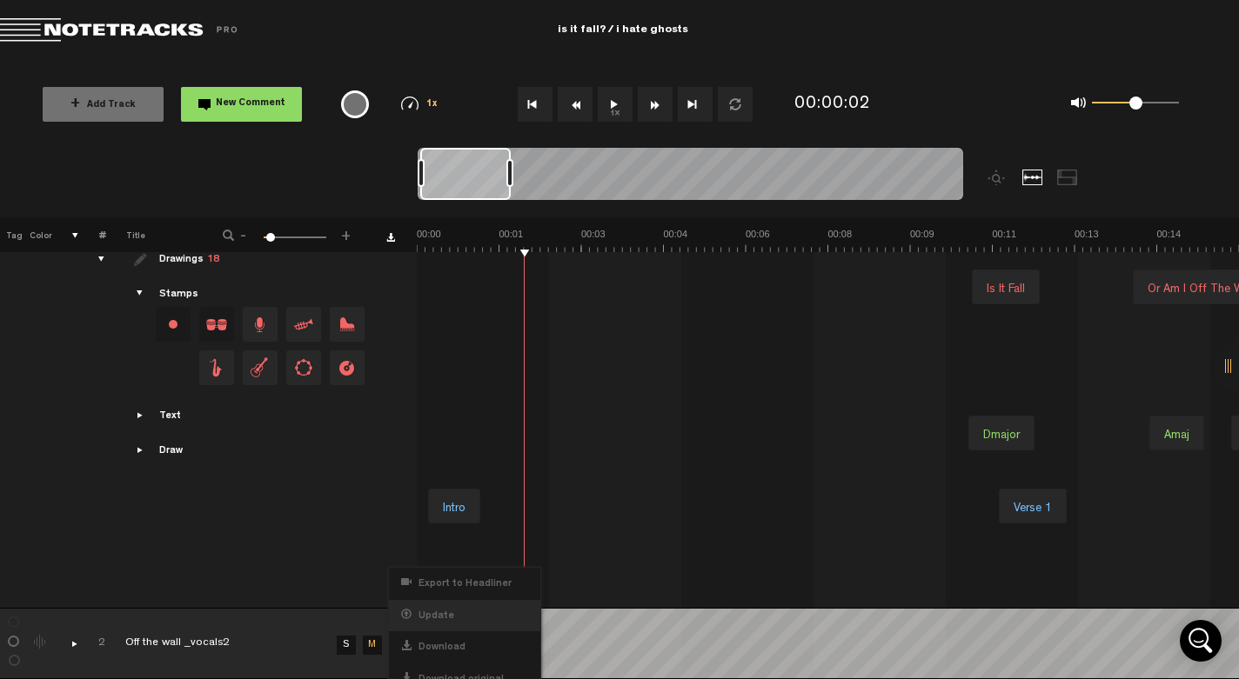
scroll to position [0, 0]
click at [448, 600] on div "Update" at bounding box center [464, 616] width 151 height 32
click at [404, 607] on div "Update" at bounding box center [464, 616] width 151 height 32
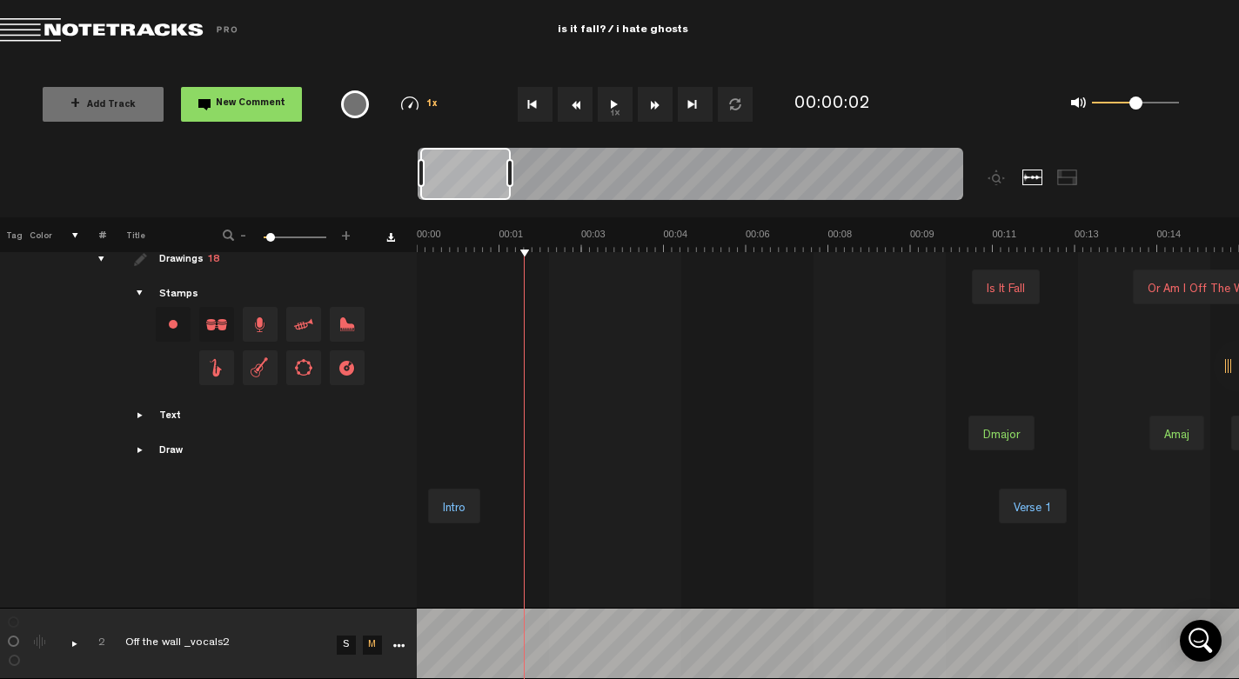
click at [336, 491] on td "Drawings 18 Stamps Text Intro" at bounding box center [260, 423] width 311 height 372
